Goal: Find specific page/section

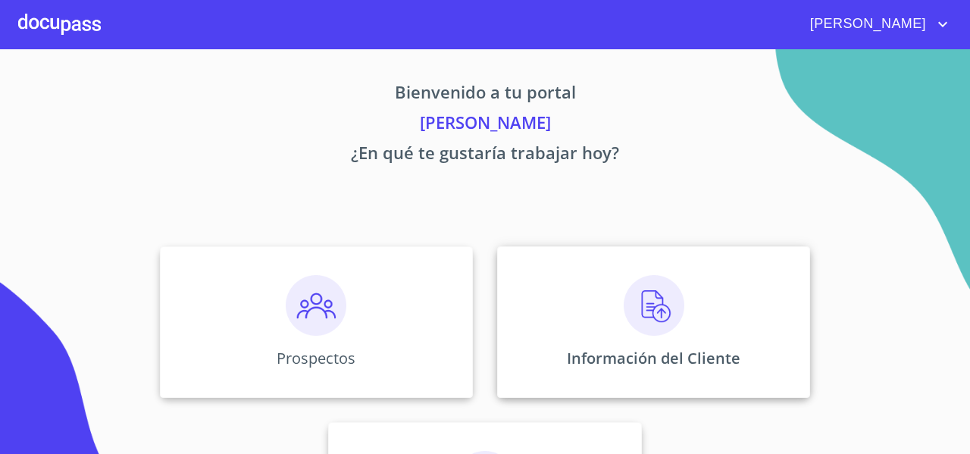
click at [548, 287] on div "Información del Cliente" at bounding box center [653, 322] width 313 height 152
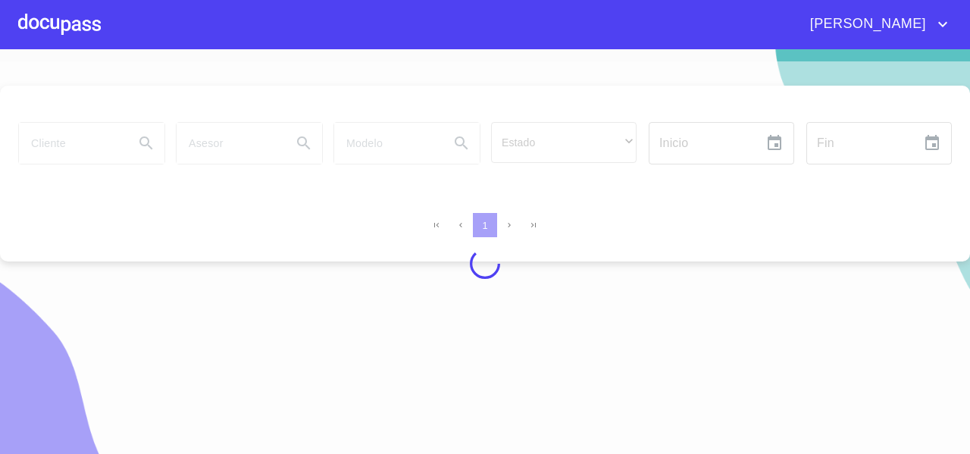
click at [50, 144] on div at bounding box center [485, 263] width 970 height 405
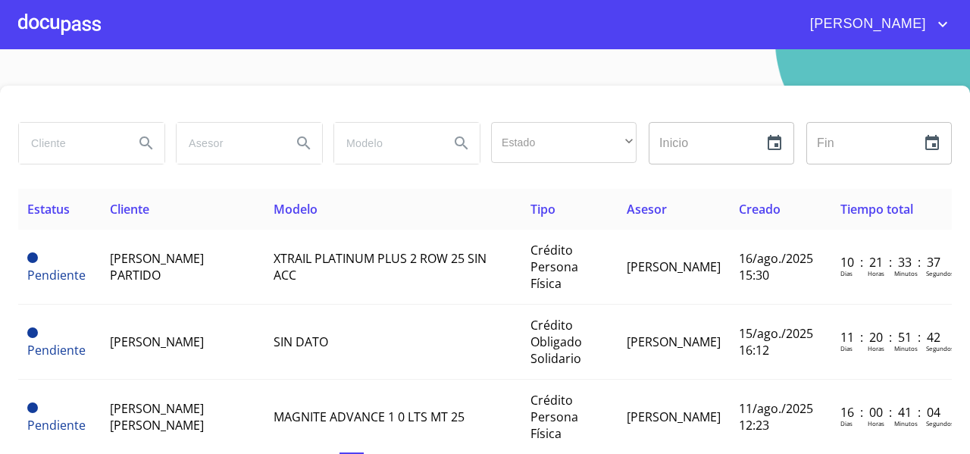
click at [50, 144] on input "search" at bounding box center [70, 143] width 103 height 41
type input "[PERSON_NAME] de [PERSON_NAME] ava"
click at [137, 139] on icon "Search" at bounding box center [146, 143] width 18 height 18
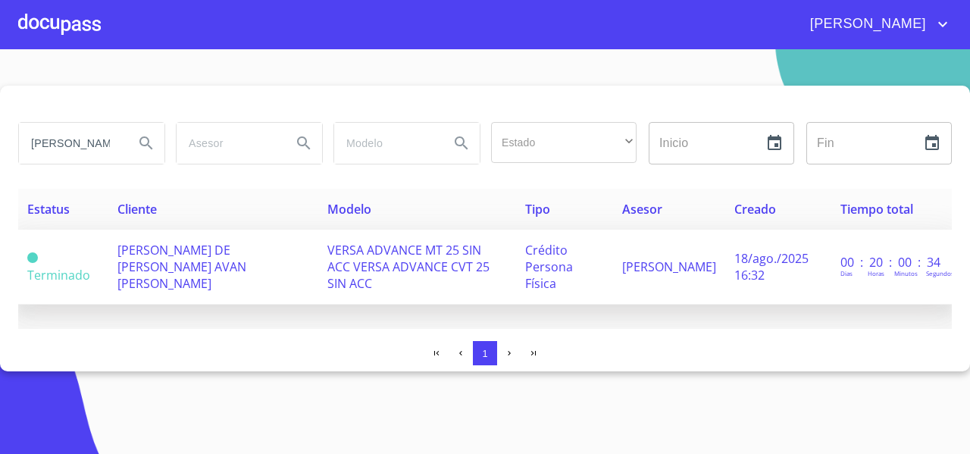
click at [327, 265] on span "VERSA ADVANCE MT 25 SIN ACC VERSA ADVANCE CVT 25 SIN ACC" at bounding box center [408, 267] width 162 height 50
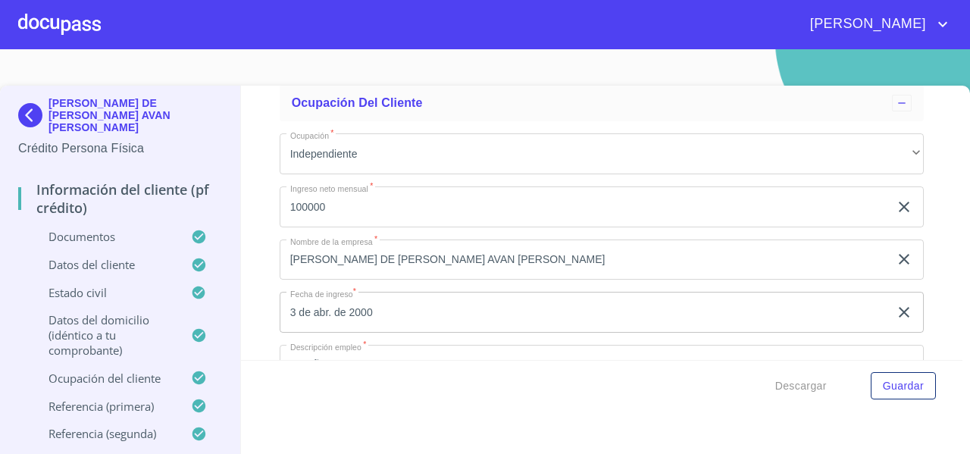
scroll to position [5121, 0]
